Goal: Book appointment/travel/reservation

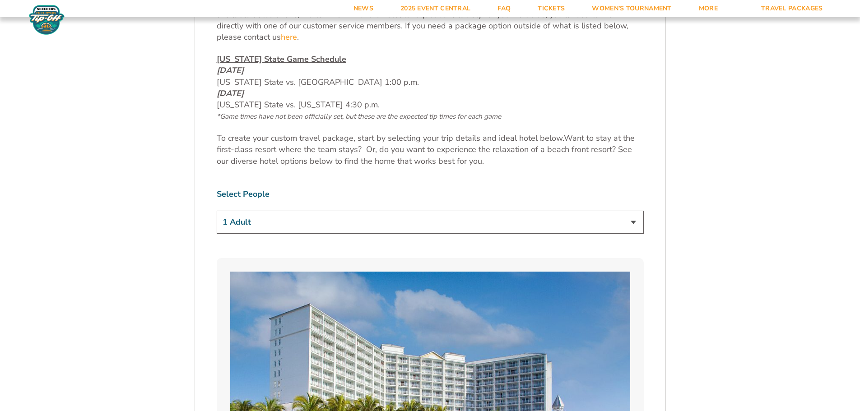
scroll to position [496, 0]
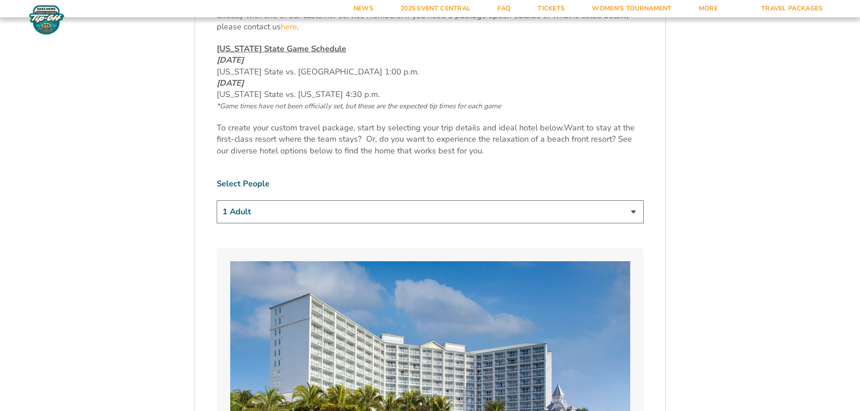
click at [266, 216] on select "1 Adult 2 Adults 3 Adults 4 Adults 2 Adults + 1 Child 2 Adults + 2 Children 2 A…" at bounding box center [430, 211] width 427 height 23
select select "2 Adults + 1 Child"
click at [217, 200] on select "1 Adult 2 Adults 3 Adults 4 Adults 2 Adults + 1 Child 2 Adults + 2 Children 2 A…" at bounding box center [430, 211] width 427 height 23
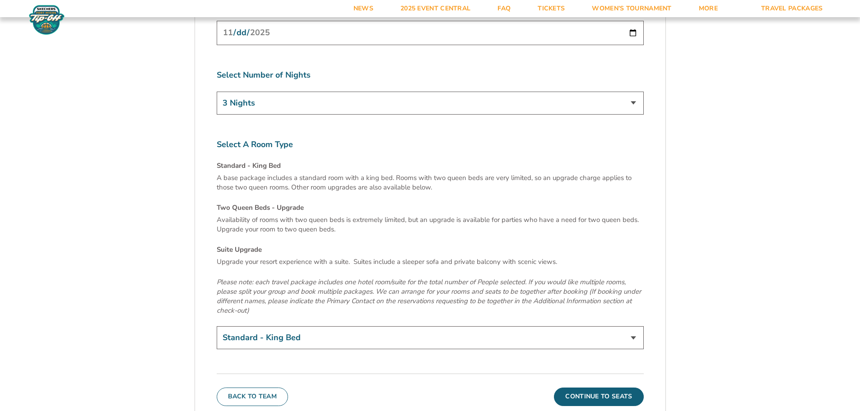
scroll to position [3068, 0]
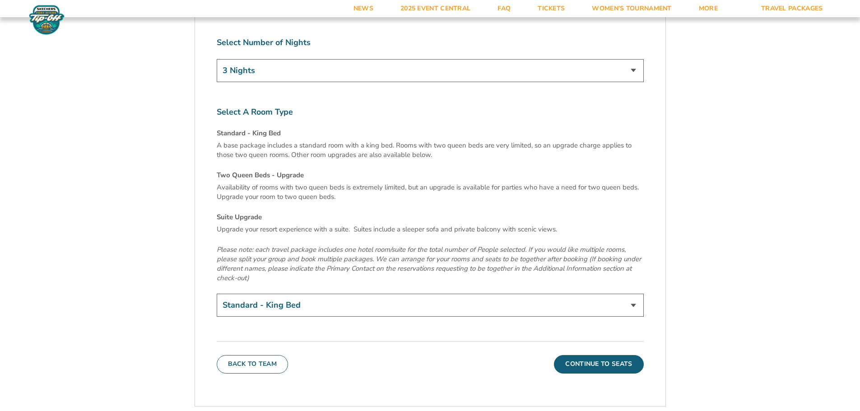
click at [286, 294] on select "Standard - King Bed Two Queen Beds - Upgrade (+$15 per night) Suite Upgrade (+$…" at bounding box center [430, 305] width 427 height 23
select select "Two Queen Beds - Upgrade"
click at [217, 294] on select "Standard - King Bed Two Queen Beds - Upgrade (+$15 per night) Suite Upgrade (+$…" at bounding box center [430, 305] width 427 height 23
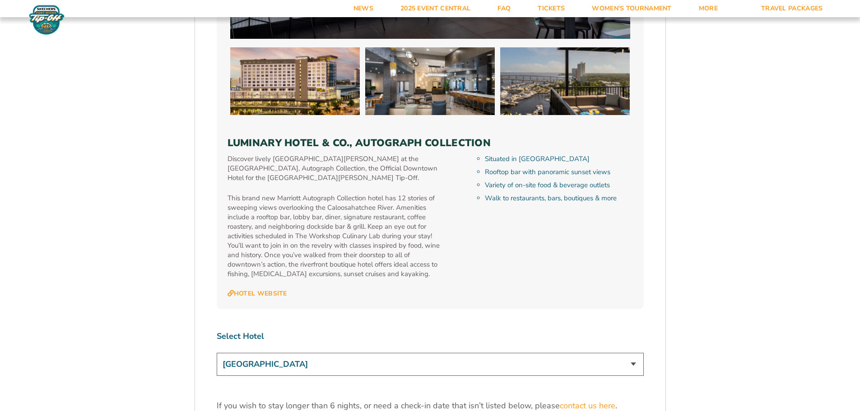
scroll to position [2631, 0]
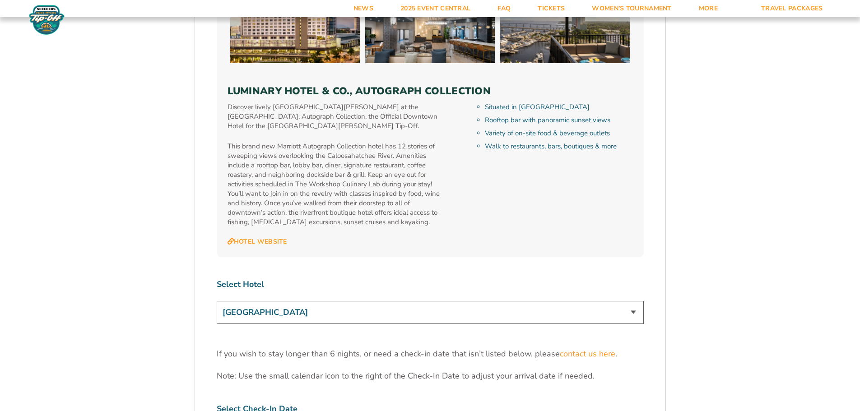
click at [321, 301] on select "[GEOGRAPHIC_DATA] [GEOGRAPHIC_DATA] [GEOGRAPHIC_DATA], Autograph Collection" at bounding box center [430, 312] width 427 height 23
click at [217, 301] on select "[GEOGRAPHIC_DATA] [GEOGRAPHIC_DATA] [GEOGRAPHIC_DATA], Autograph Collection" at bounding box center [430, 312] width 427 height 23
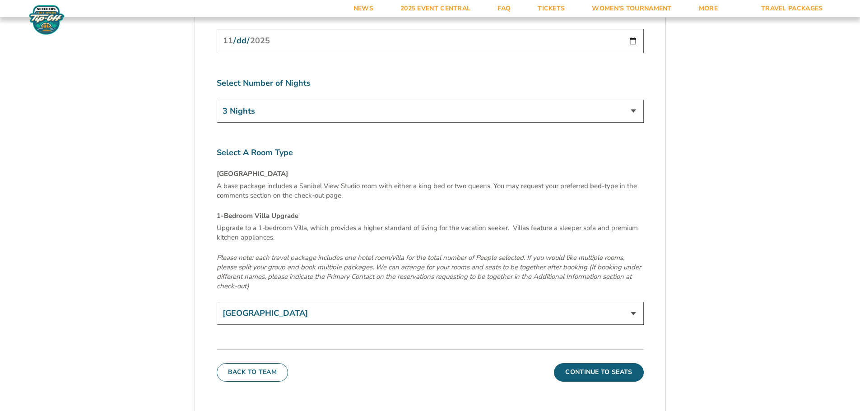
scroll to position [3082, 0]
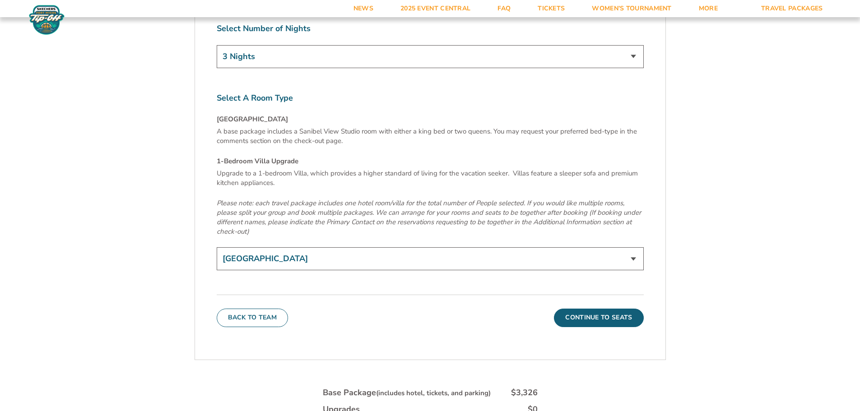
click at [310, 247] on select "[GEOGRAPHIC_DATA] 1-Bedroom Villa Upgrade (+$165 per night)" at bounding box center [430, 258] width 427 height 23
click at [330, 199] on em "Please note: each travel package includes one hotel room/villa for the total nu…" at bounding box center [429, 217] width 424 height 37
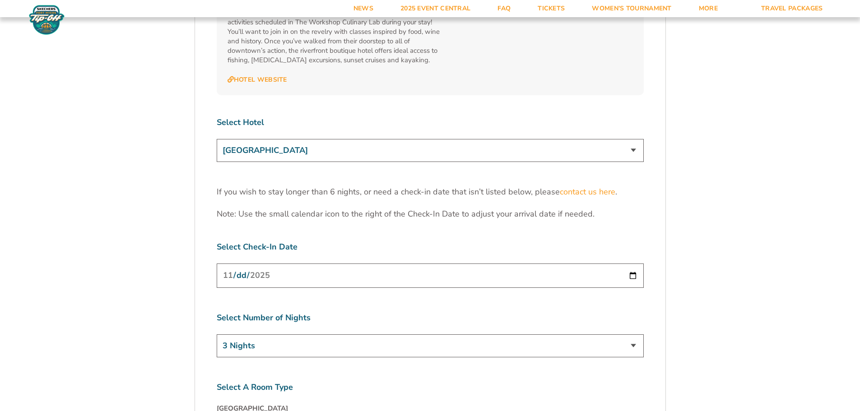
scroll to position [2766, 0]
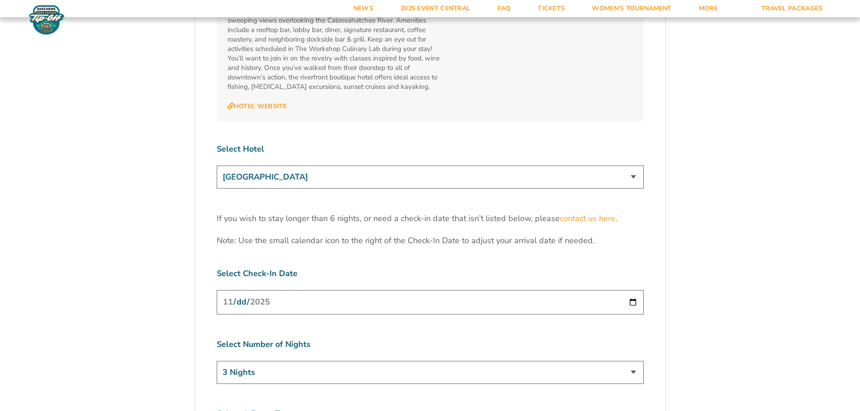
click at [280, 166] on select "[GEOGRAPHIC_DATA] [GEOGRAPHIC_DATA] [GEOGRAPHIC_DATA], Autograph Collection" at bounding box center [430, 177] width 427 height 23
click at [217, 166] on select "[GEOGRAPHIC_DATA] [GEOGRAPHIC_DATA] [GEOGRAPHIC_DATA], Autograph Collection" at bounding box center [430, 177] width 427 height 23
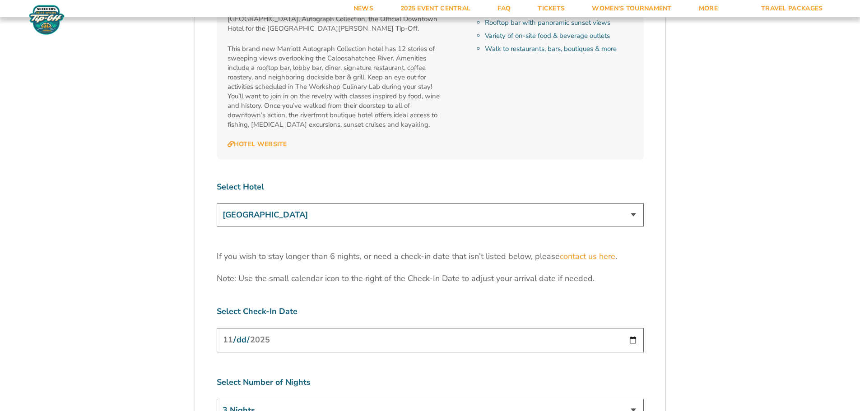
scroll to position [2721, 0]
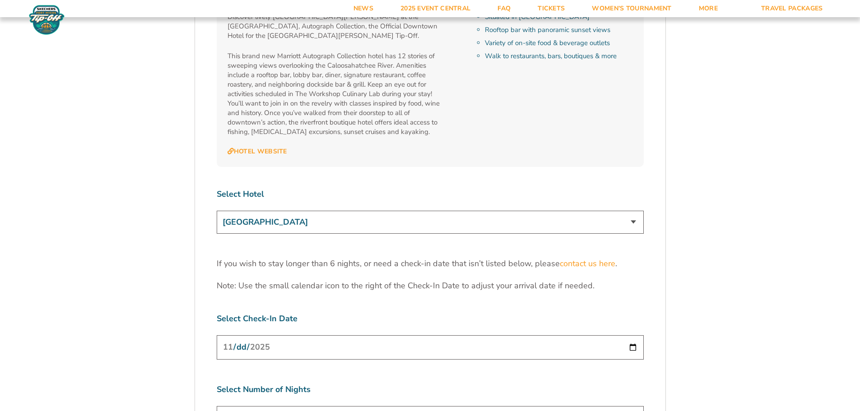
click at [309, 211] on select "[GEOGRAPHIC_DATA] [GEOGRAPHIC_DATA] [GEOGRAPHIC_DATA], Autograph Collection" at bounding box center [430, 222] width 427 height 23
select select "17485"
click at [217, 211] on select "[GEOGRAPHIC_DATA] [GEOGRAPHIC_DATA] [GEOGRAPHIC_DATA], Autograph Collection" at bounding box center [430, 222] width 427 height 23
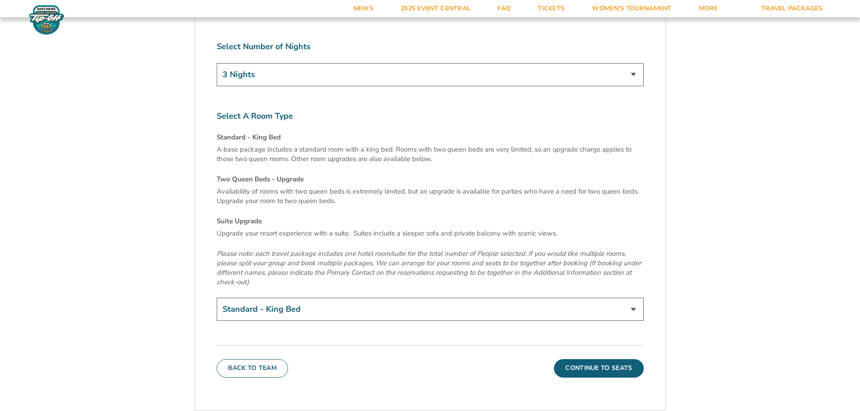
scroll to position [3068, 0]
